Goal: Task Accomplishment & Management: Use online tool/utility

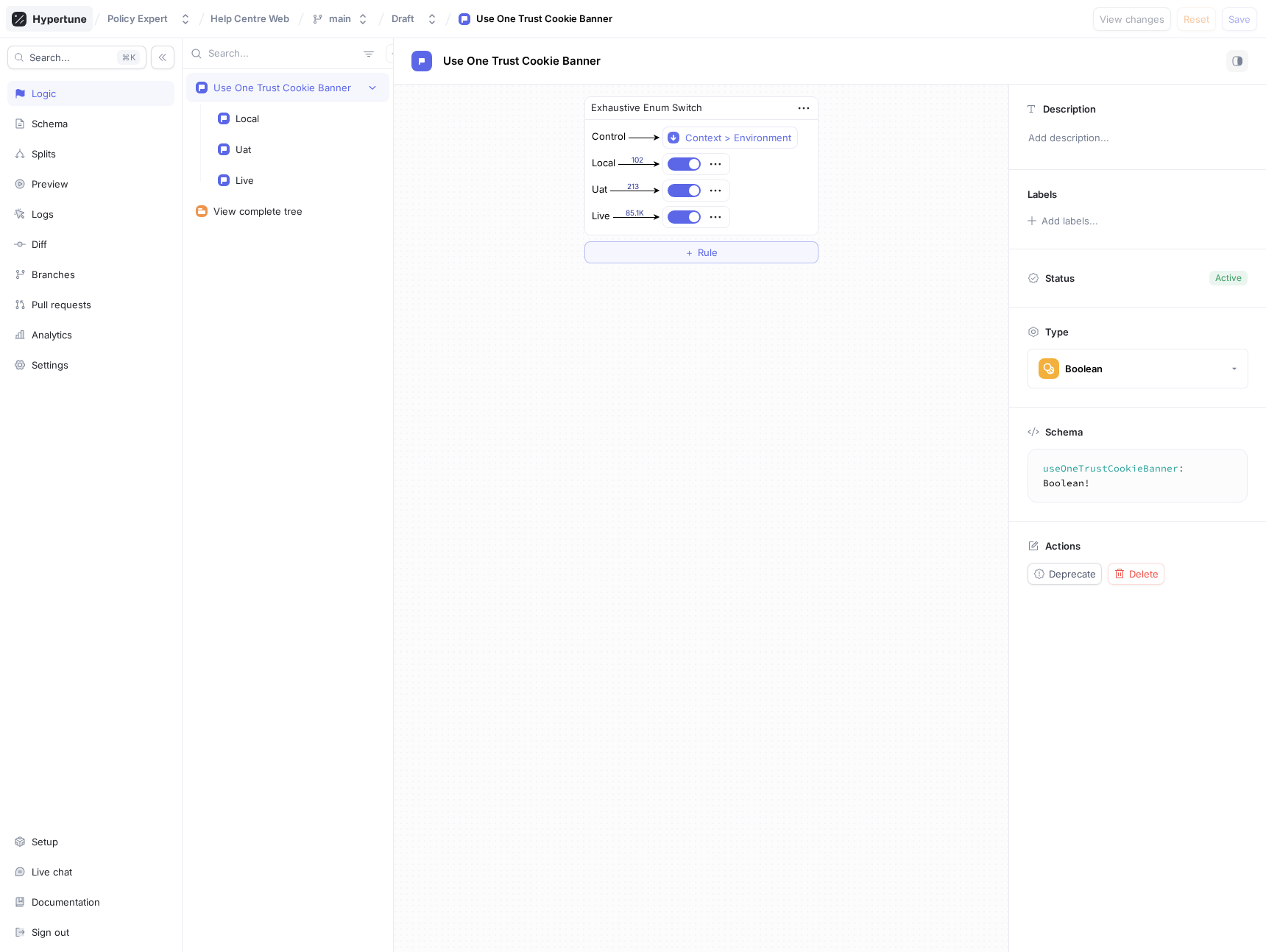
click at [64, 12] on icon at bounding box center [50, 19] width 75 height 15
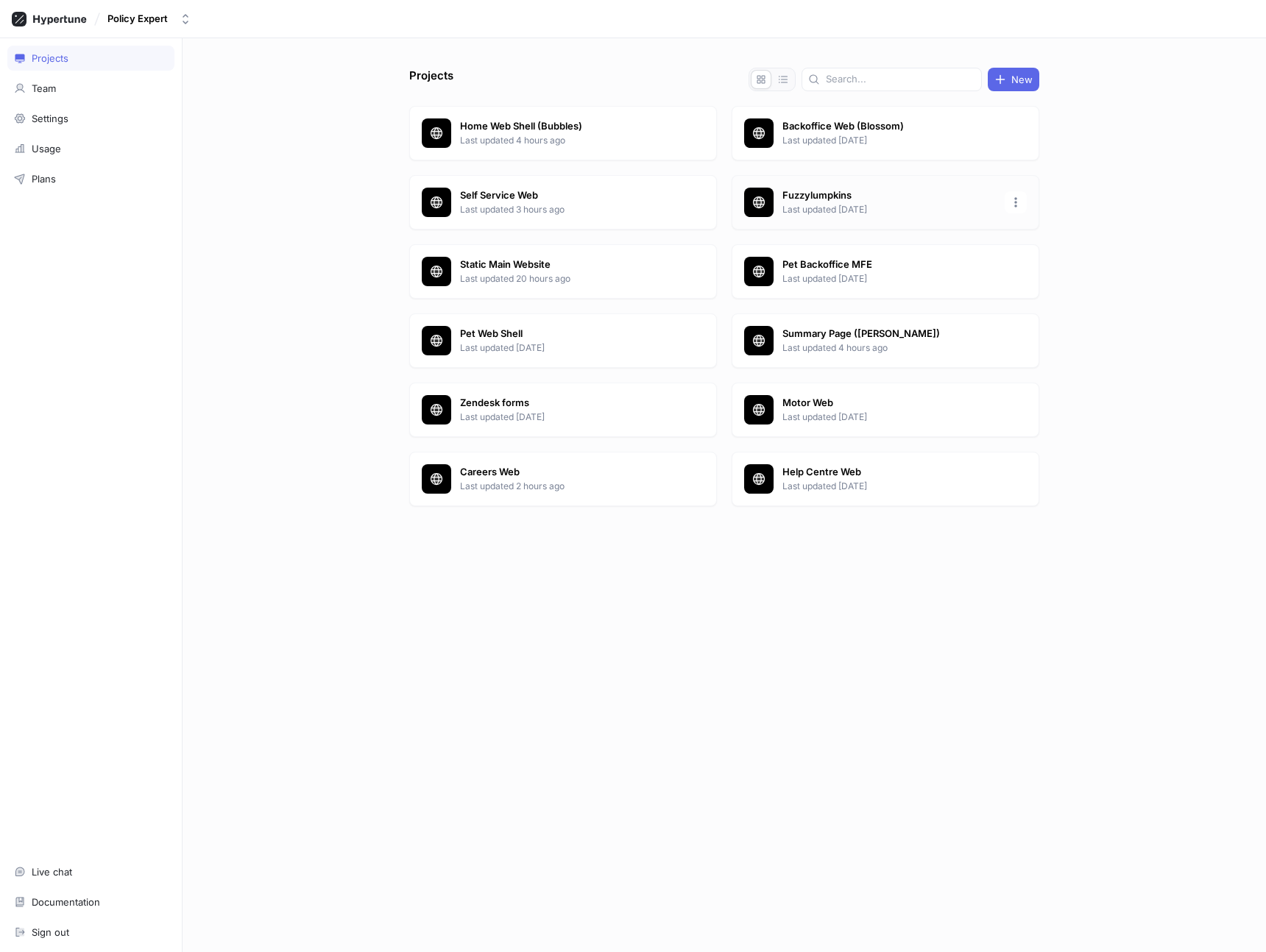
click at [819, 189] on p "Fuzzylumpkins" at bounding box center [889, 195] width 214 height 15
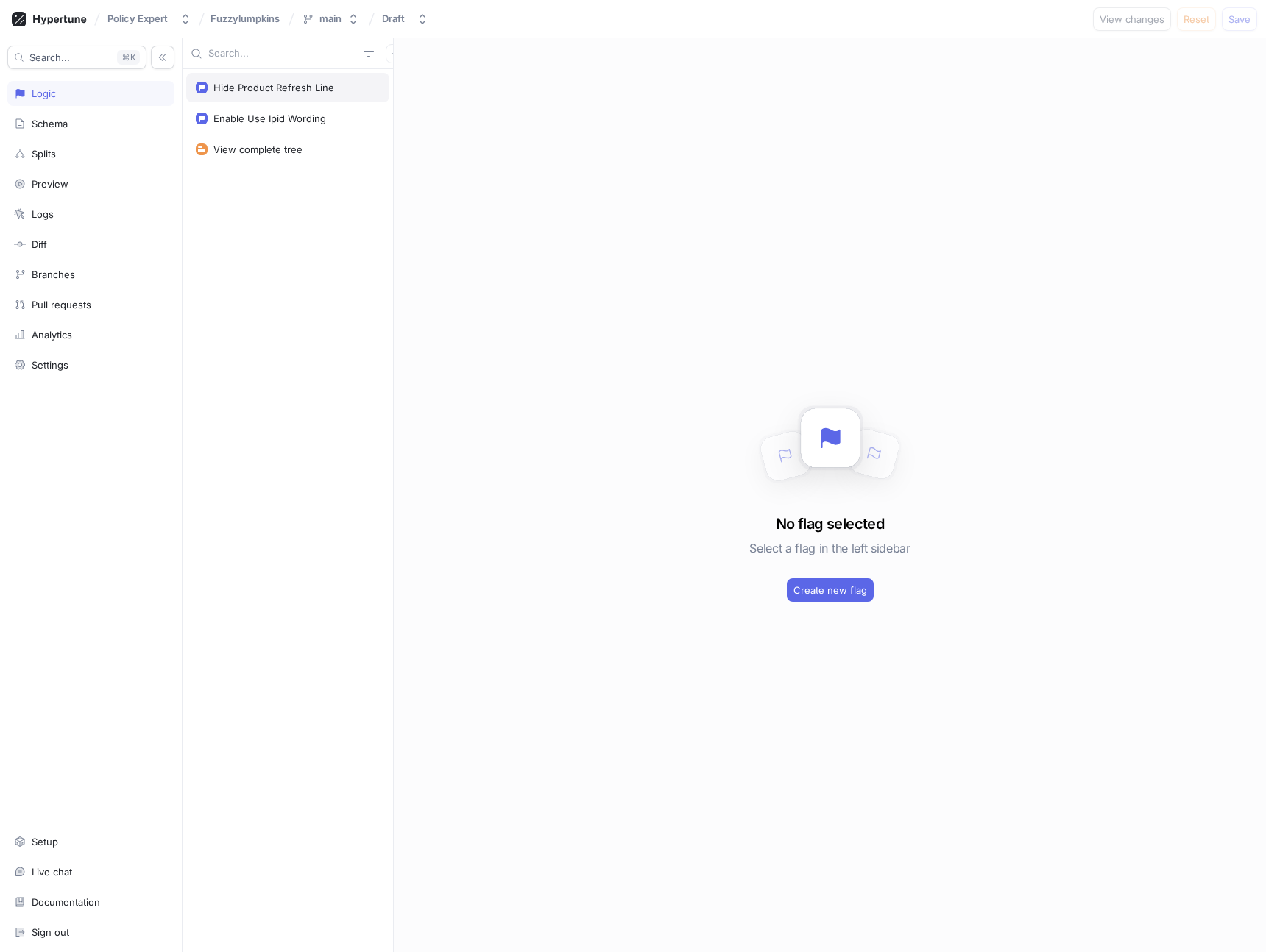
click at [282, 89] on div "Hide Product Refresh Line" at bounding box center [274, 88] width 121 height 12
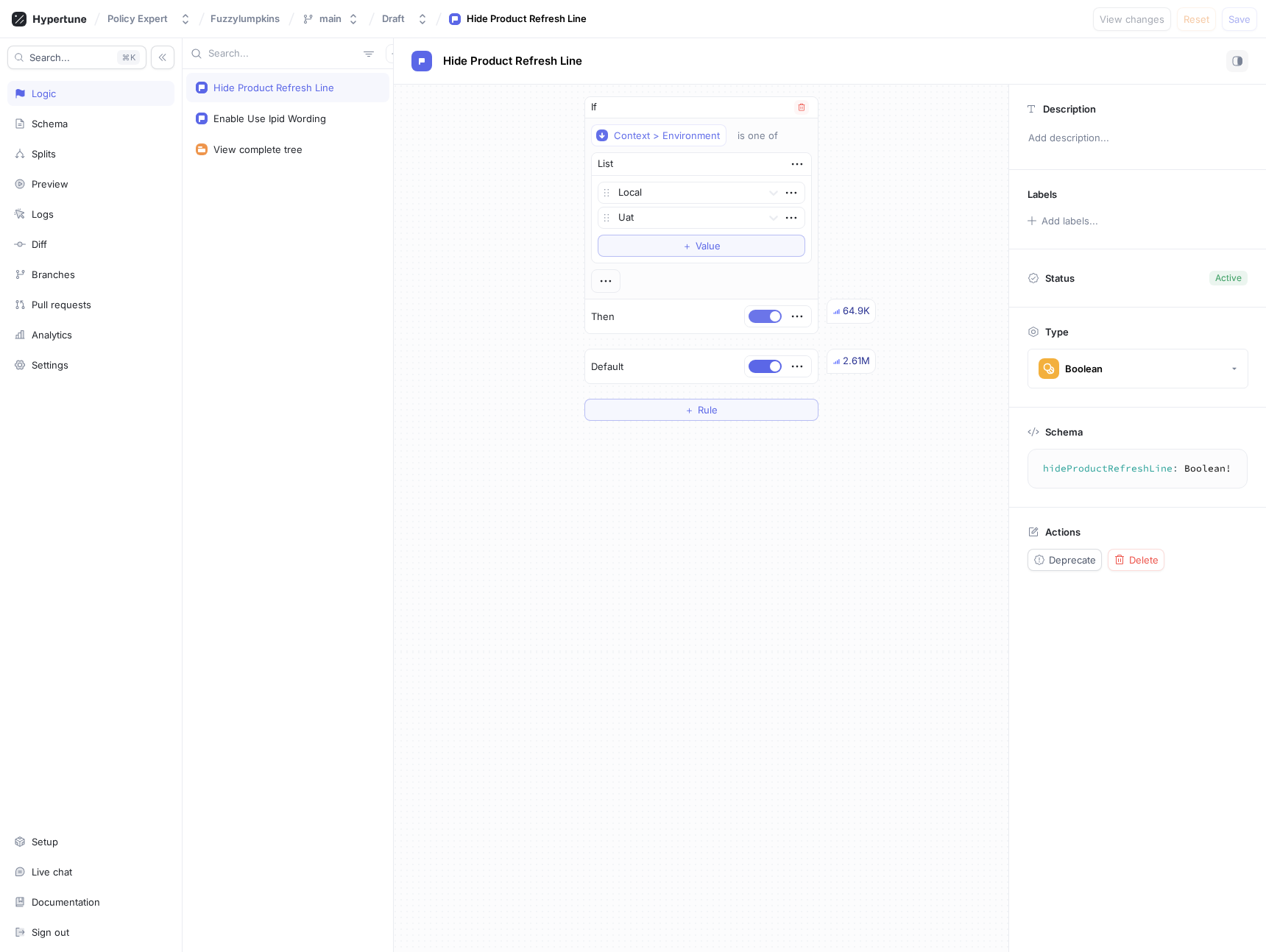
click at [764, 316] on button "button" at bounding box center [765, 316] width 33 height 13
click at [1245, 17] on span "Save" at bounding box center [1239, 19] width 22 height 9
click at [763, 319] on button "button" at bounding box center [765, 316] width 33 height 13
click at [1243, 25] on button "Save" at bounding box center [1239, 18] width 36 height 23
